Goal: Task Accomplishment & Management: Use online tool/utility

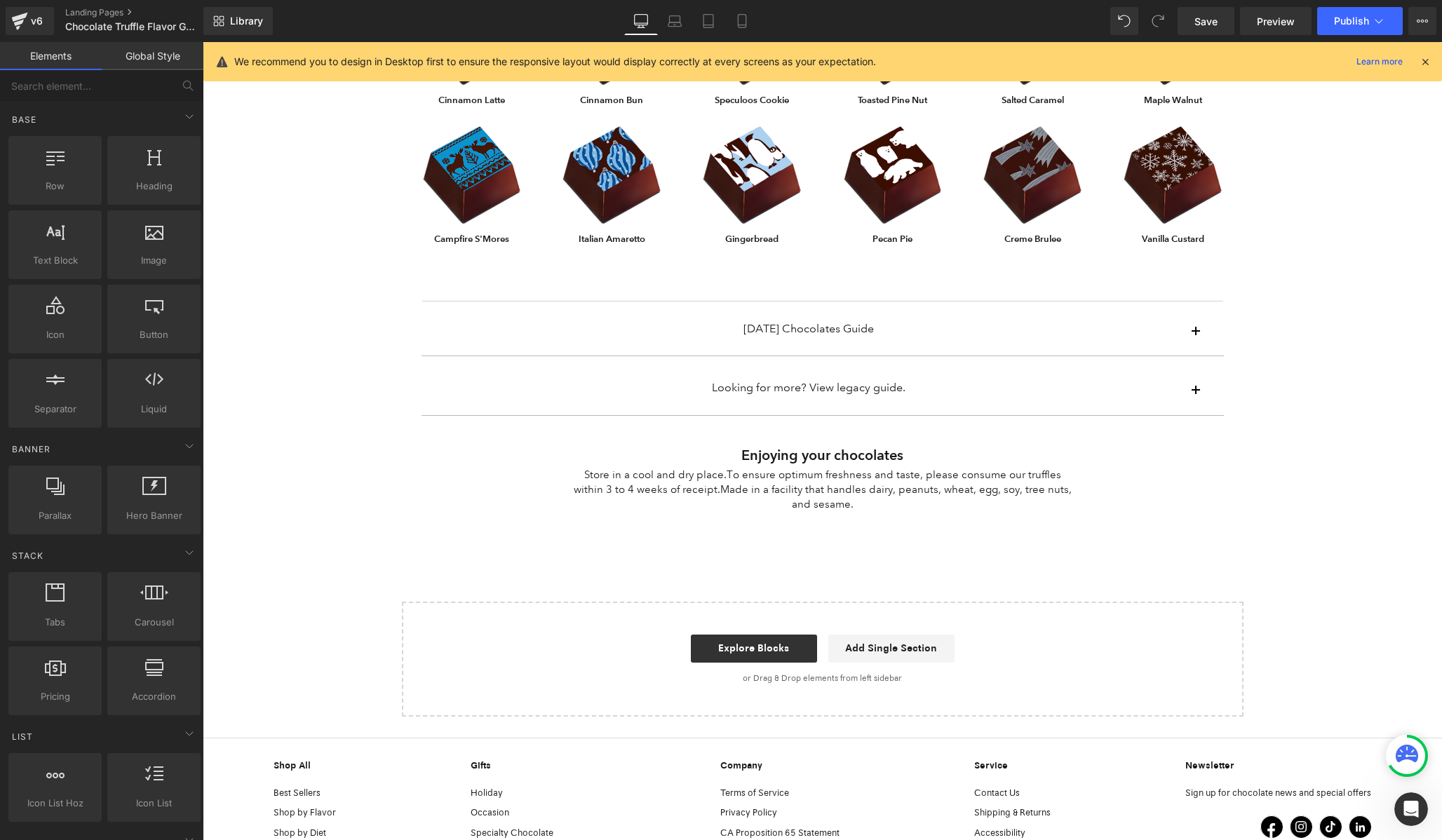
scroll to position [1257, 0]
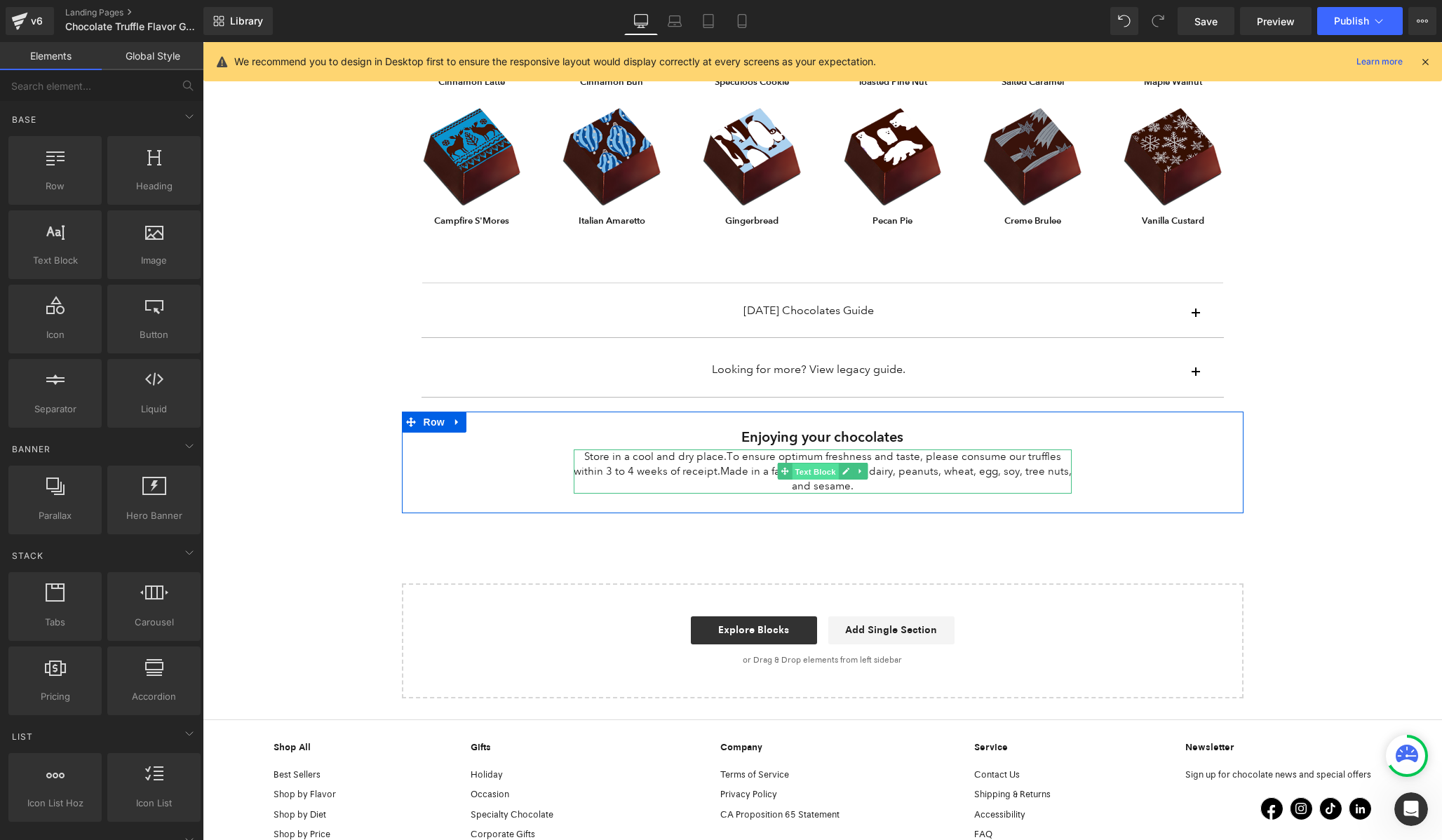
click at [816, 476] on span "Text Block" at bounding box center [815, 471] width 46 height 16
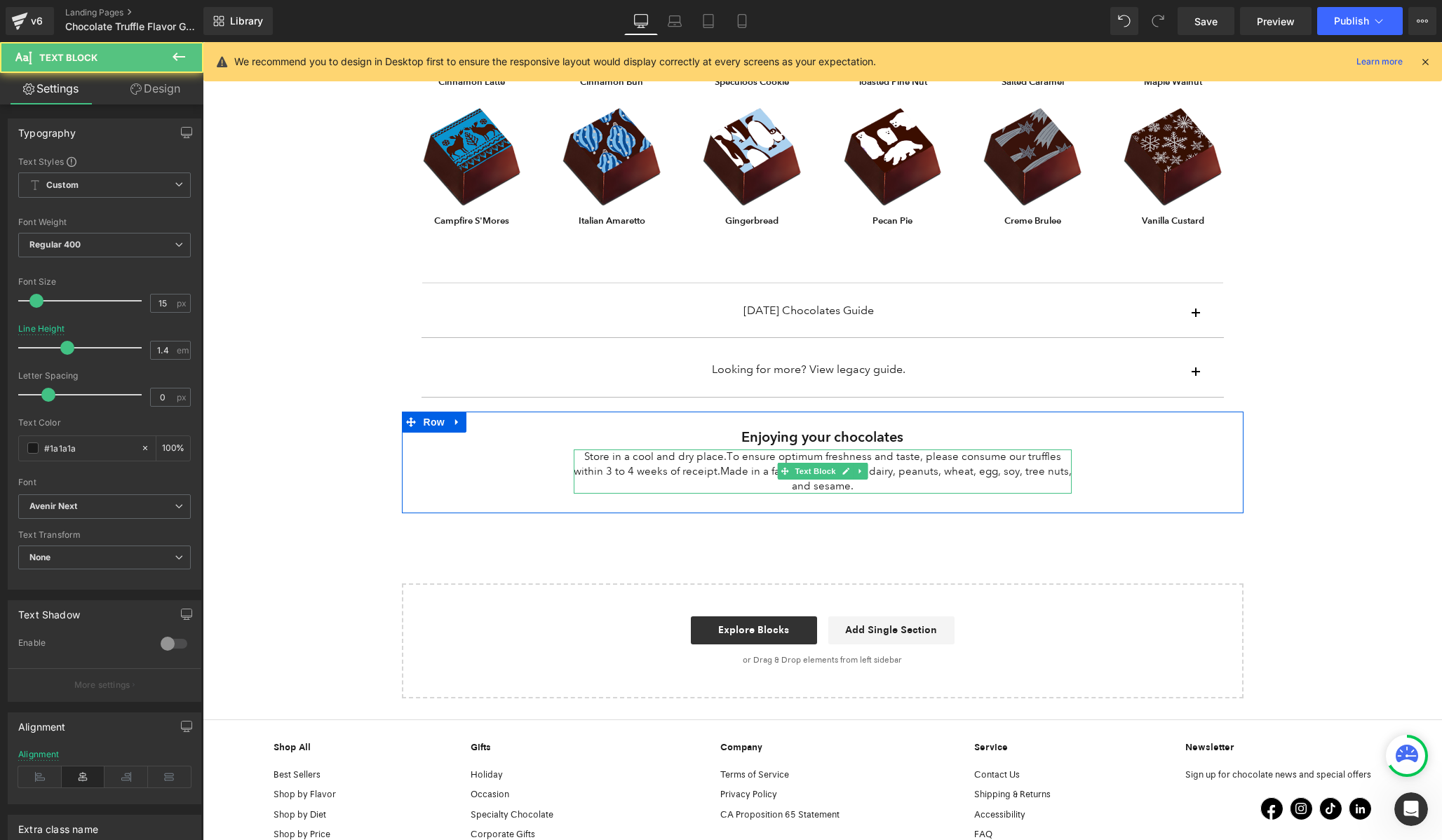
click at [703, 466] on span "To ensure optimum freshness and taste, please consume our truffles within 3 to …" at bounding box center [817, 464] width 487 height 27
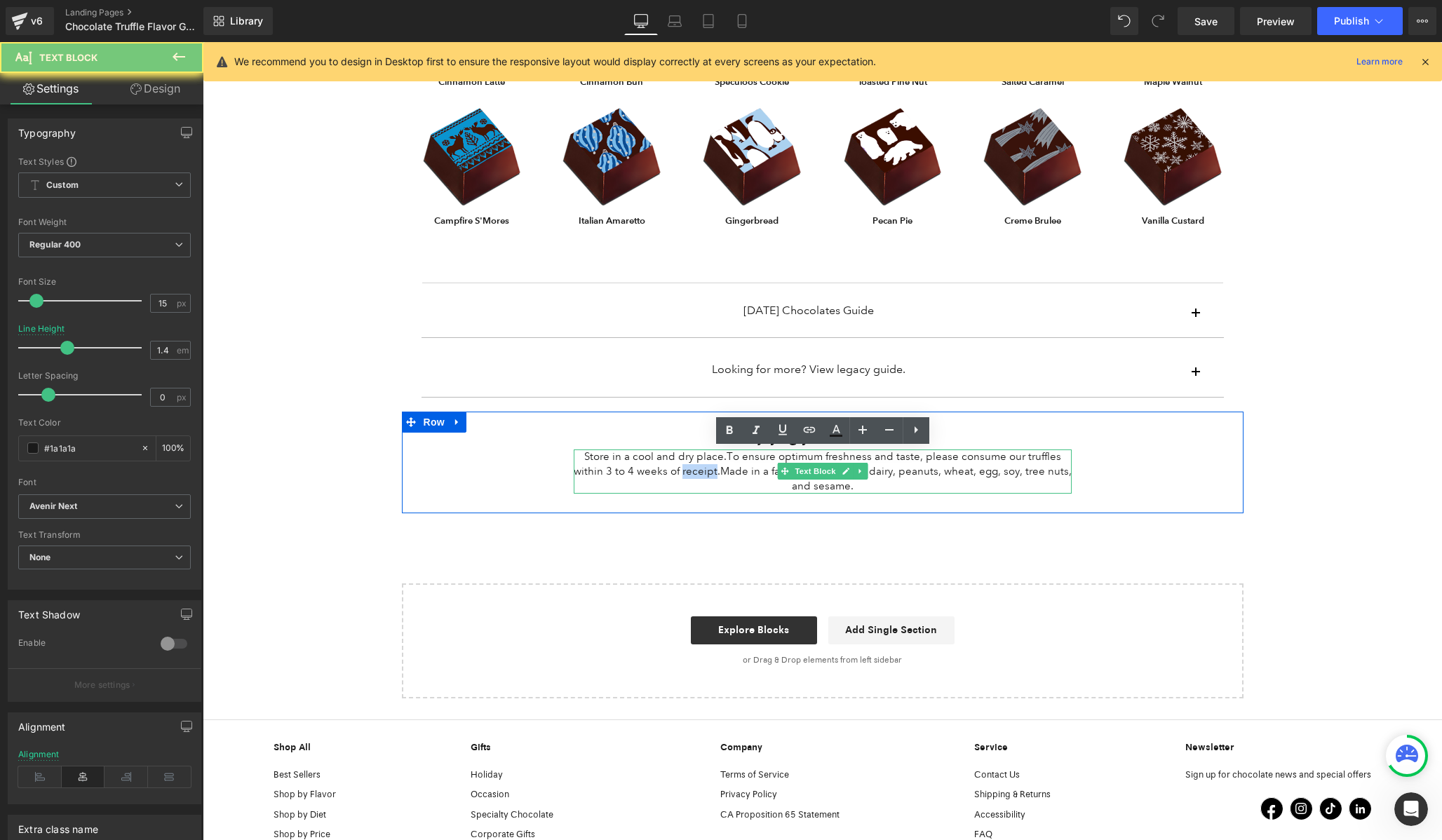
click at [703, 466] on span "To ensure optimum freshness and taste, please consume our truffles within 3 to …" at bounding box center [817, 464] width 487 height 27
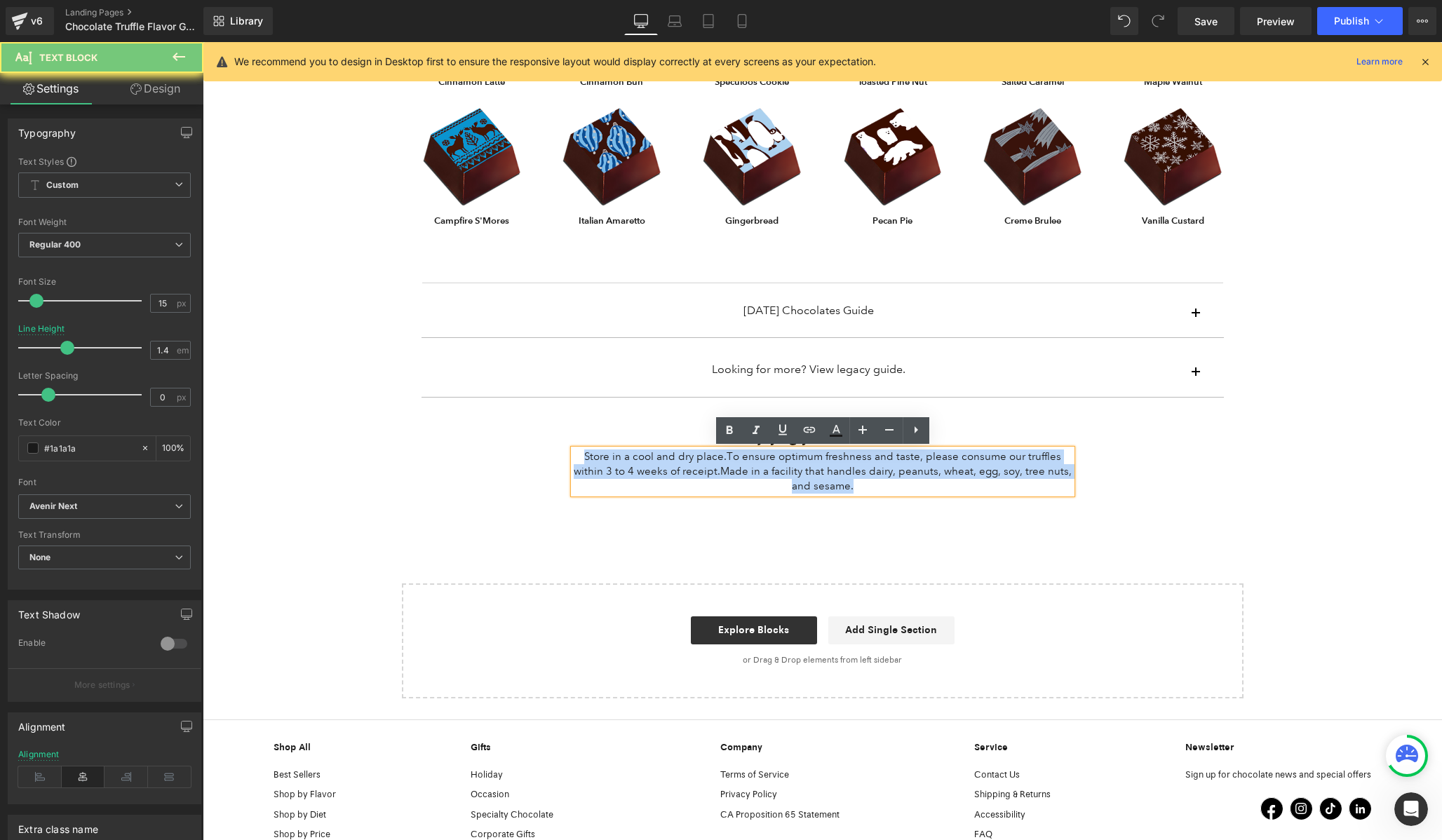
click at [703, 466] on span "To ensure optimum freshness and taste, please consume our truffles within 3 to …" at bounding box center [817, 464] width 487 height 27
copy p "Store in a cool and dry place. To ensure optimum freshness and taste, please co…"
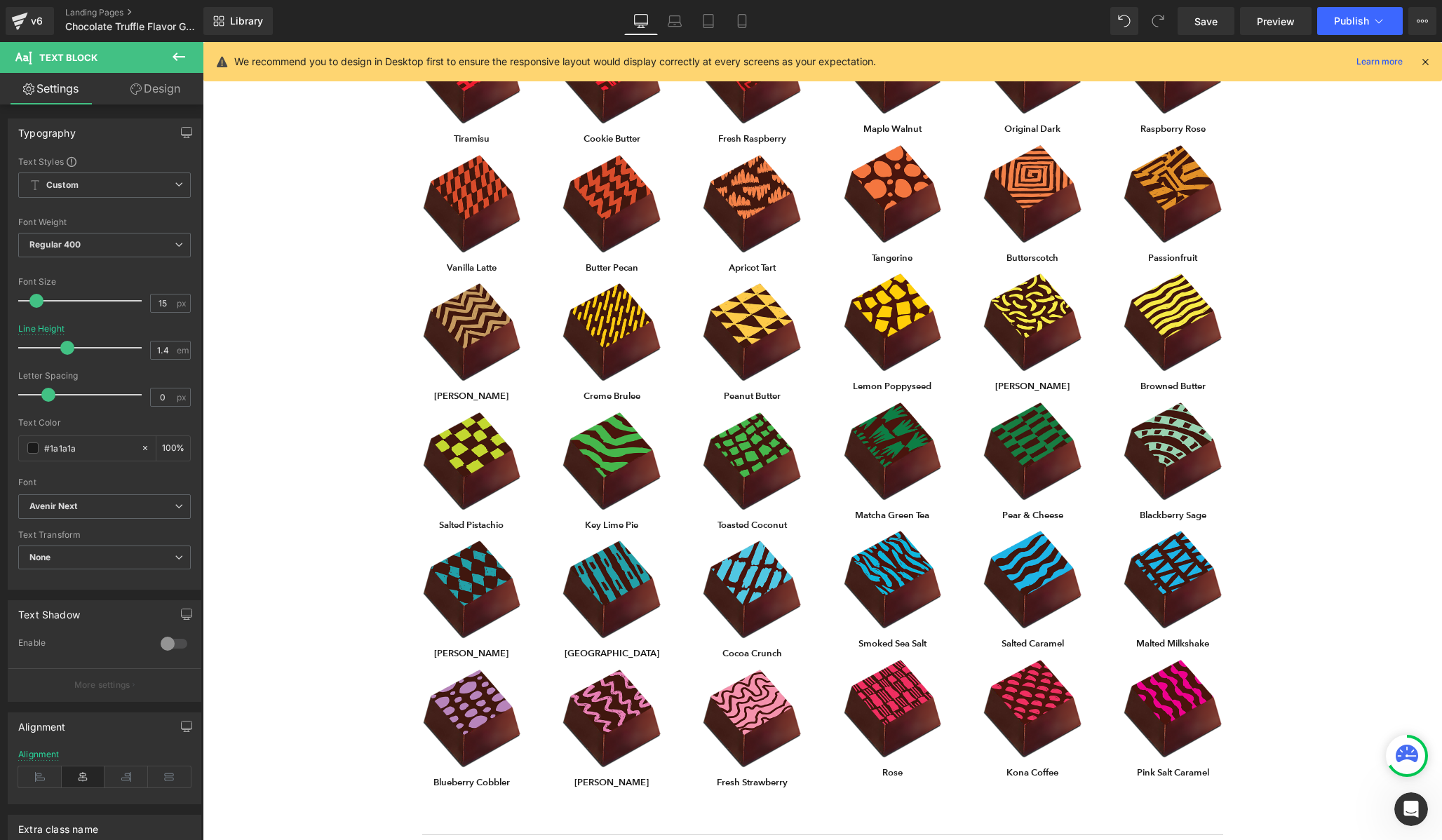
scroll to position [0, 0]
